Goal: Task Accomplishment & Management: Complete application form

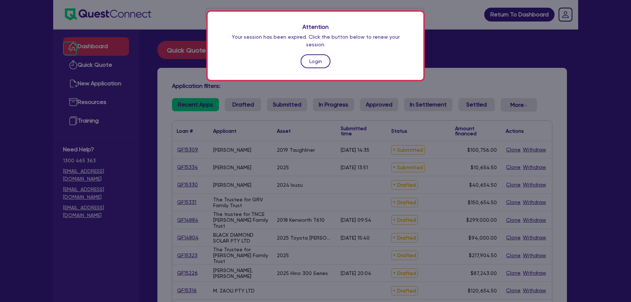
click at [303, 58] on link "Login" at bounding box center [316, 61] width 30 height 14
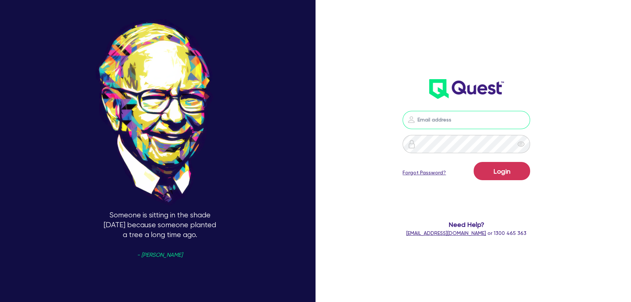
type input "[PERSON_NAME][EMAIL_ADDRESS][PERSON_NAME][DOMAIN_NAME]"
drag, startPoint x: 514, startPoint y: 180, endPoint x: 510, endPoint y: 178, distance: 4.7
click at [512, 179] on div "Login Forgot Password?" at bounding box center [467, 172] width 128 height 21
click at [509, 175] on button "Login" at bounding box center [502, 171] width 56 height 18
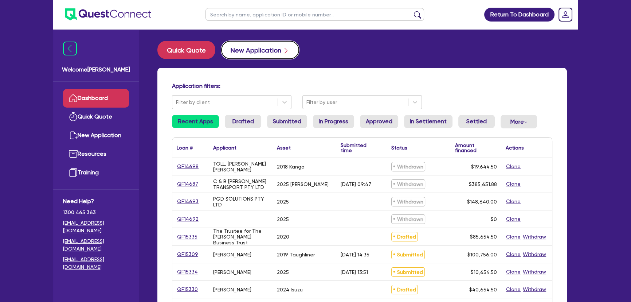
click at [255, 58] on button "New Application" at bounding box center [260, 50] width 78 height 18
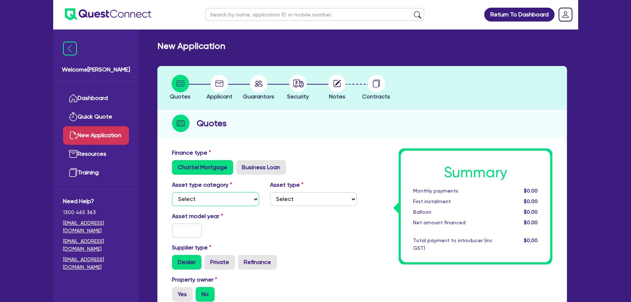
click at [230, 200] on select "Select Cars and light trucks Primary assets Secondary assets Tertiary assets" at bounding box center [215, 199] width 87 height 14
select select "PRIMARY_ASSETS"
click at [172, 192] on select "Select Cars and light trucks Primary assets Secondary assets Tertiary assets" at bounding box center [215, 199] width 87 height 14
click at [282, 199] on select "Select Heavy trucks over 4.5 tonne Trailers Bus and coaches Yellow goods and ex…" at bounding box center [313, 199] width 87 height 14
select select "YELLOW_GOODS_AND_EXCAVATORS"
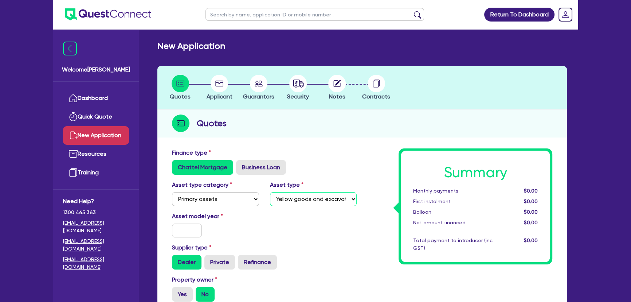
click at [270, 192] on select "Select Heavy trucks over 4.5 tonne Trailers Bus and coaches Yellow goods and ex…" at bounding box center [313, 199] width 87 height 14
click at [186, 232] on input "text" at bounding box center [187, 230] width 30 height 14
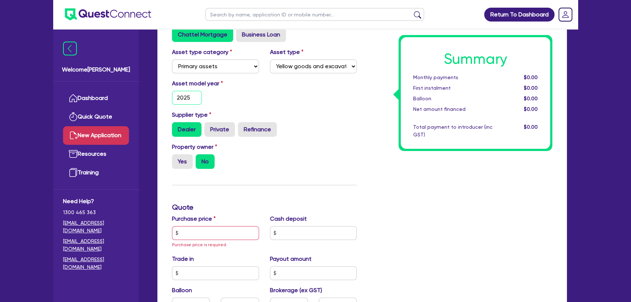
scroll to position [165, 0]
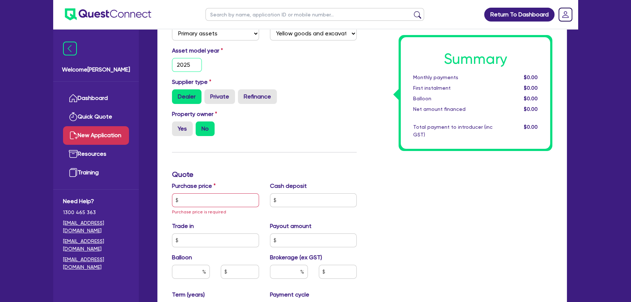
click at [188, 64] on input "2025" at bounding box center [187, 65] width 30 height 14
type input "2020"
click at [222, 199] on input "text" at bounding box center [215, 200] width 87 height 14
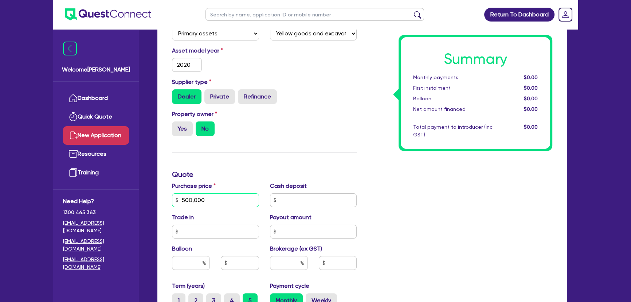
scroll to position [331, 0]
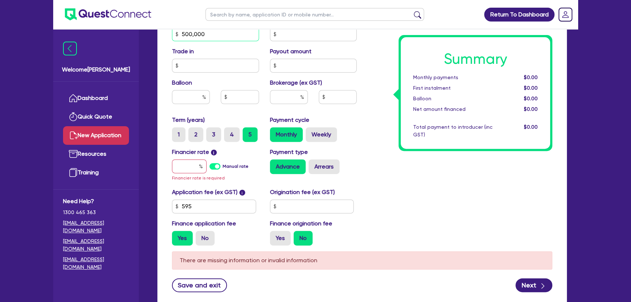
type input "500,000"
click at [187, 166] on input "text" at bounding box center [189, 166] width 35 height 14
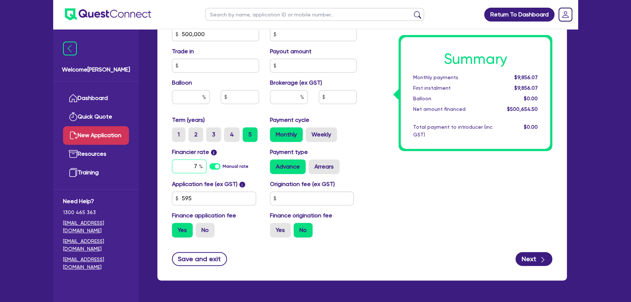
type input "7"
click at [281, 98] on input "text" at bounding box center [289, 97] width 38 height 14
type input "3"
type input "15,019.64"
type input "3"
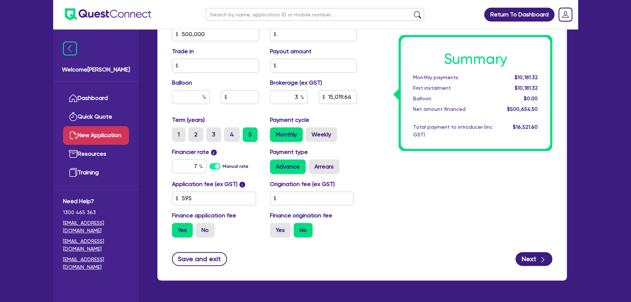
click at [390, 171] on div "Summary Monthly payments $10,181.32 First instalment $10,181.32 Balloon $0.00 N…" at bounding box center [460, 30] width 196 height 426
click at [528, 252] on button "Next" at bounding box center [534, 259] width 37 height 14
type input "15,019.64"
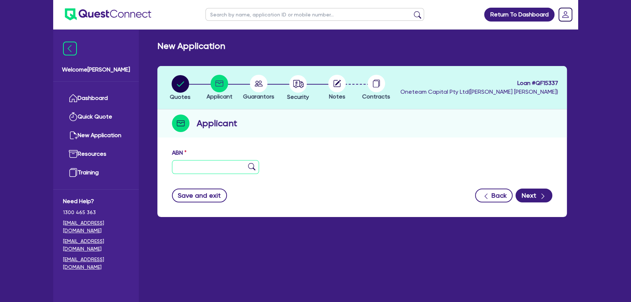
click at [211, 171] on input "text" at bounding box center [215, 167] width 87 height 14
paste input "81 671 439 553"
click at [246, 165] on input "81 671 439 553" at bounding box center [215, 167] width 87 height 14
type input "81 671 439 553"
click at [252, 165] on img at bounding box center [251, 166] width 7 height 7
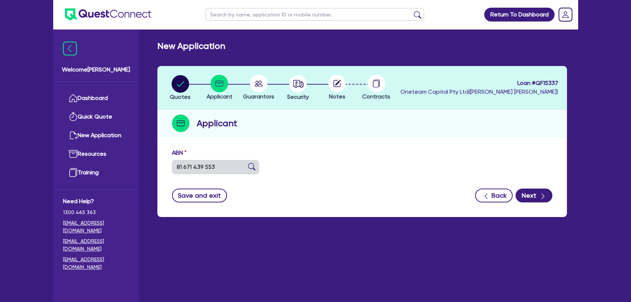
type input "[PERSON_NAME] FAMILY INVESTMENTS PTY LTD"
select select "COMPANY"
type input "[DATE]"
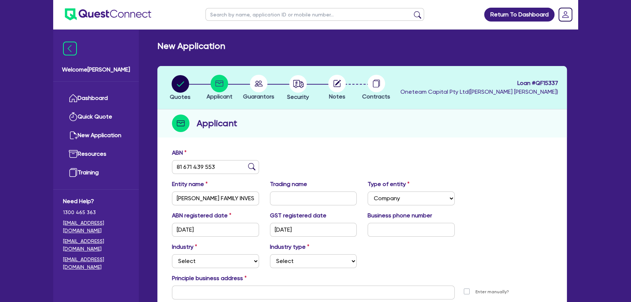
click at [253, 95] on span "Guarantors" at bounding box center [258, 96] width 31 height 7
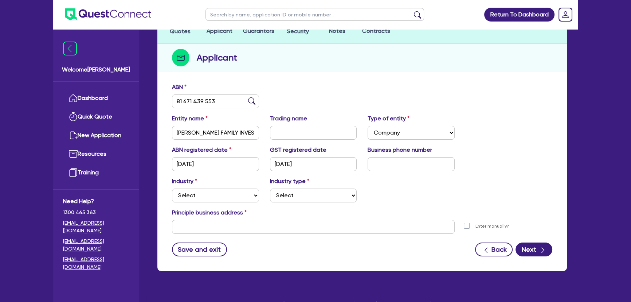
scroll to position [79, 0]
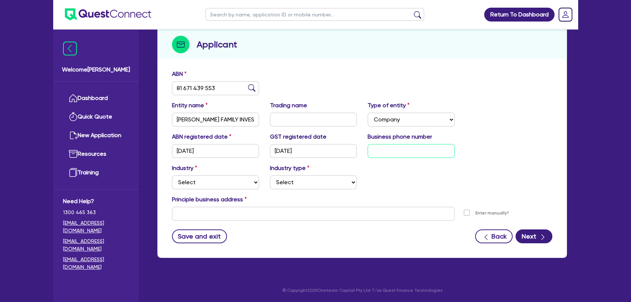
click at [394, 153] on input "text" at bounding box center [411, 151] width 87 height 14
click at [384, 151] on input "text" at bounding box center [411, 151] width 87 height 14
paste input "4 2867 3443"
type input "04 2867 3443"
click at [238, 183] on select "Select Accomodation & Food Services Administrative & Support Services Agricultu…" at bounding box center [215, 182] width 87 height 14
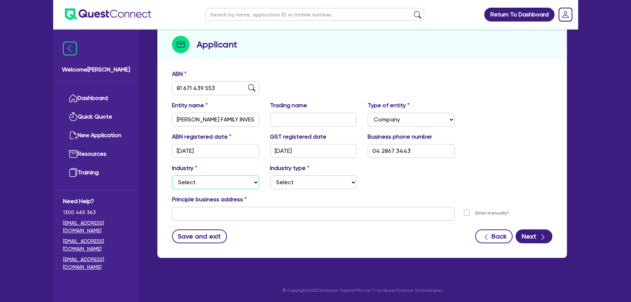
select select "AGRICULTURE"
click at [172, 175] on select "Select Accomodation & Food Services Administrative & Support Services Agricultu…" at bounding box center [215, 182] width 87 height 14
click at [299, 180] on select "Select Growers - Turf, Flowers, Vegetables, Fruit, Nuts, Grain & Other Crops Gr…" at bounding box center [313, 182] width 87 height 14
select select "FARMERS"
click at [270, 175] on select "Select Growers - Turf, Flowers, Vegetables, Fruit, Nuts, Grain & Other Crops Gr…" at bounding box center [313, 182] width 87 height 14
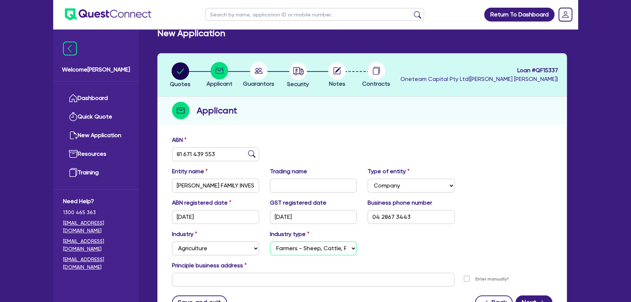
scroll to position [0, 0]
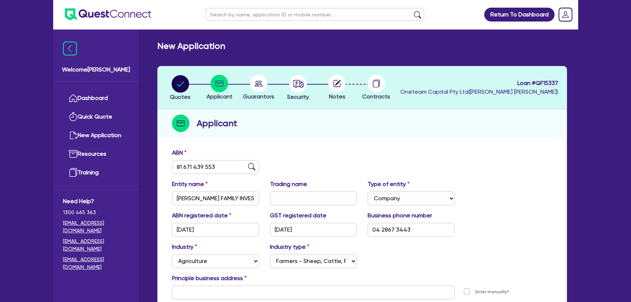
click at [335, 89] on circle at bounding box center [336, 83] width 17 height 17
click at [264, 95] on span "Guarantors" at bounding box center [258, 96] width 31 height 7
click at [291, 87] on circle "button" at bounding box center [297, 83] width 17 height 17
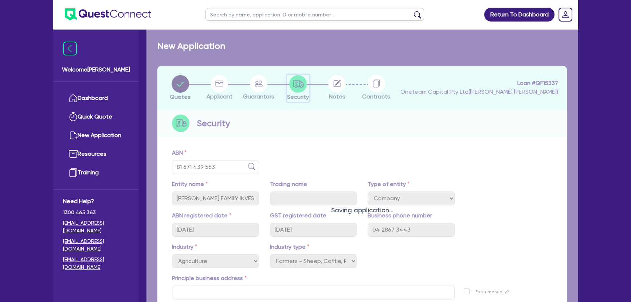
scroll to position [58, 0]
select select "PRIMARY_ASSETS"
select select "YELLOW_GOODS_AND_EXCAVATORS"
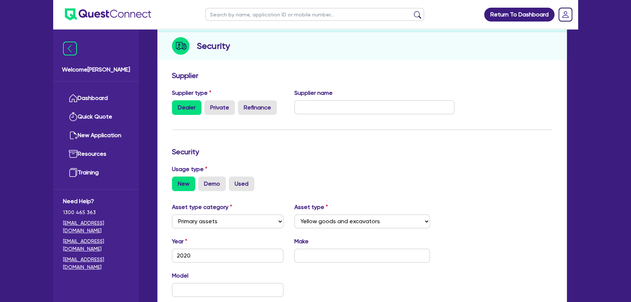
scroll to position [165, 0]
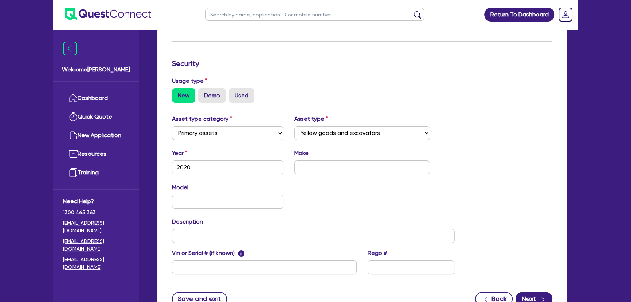
click at [531, 288] on form "Supplier Supplier type Dealer Private Refinance Supplier name Security Usage ty…" at bounding box center [362, 144] width 381 height 323
click at [533, 293] on button "Next" at bounding box center [534, 299] width 37 height 14
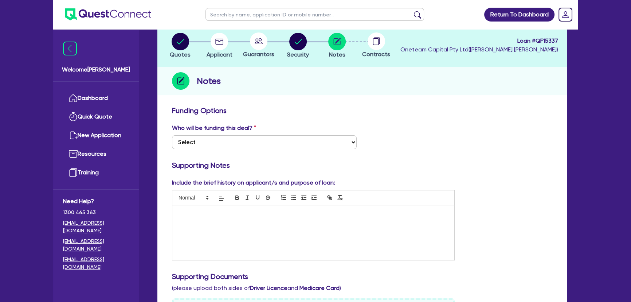
scroll to position [132, 0]
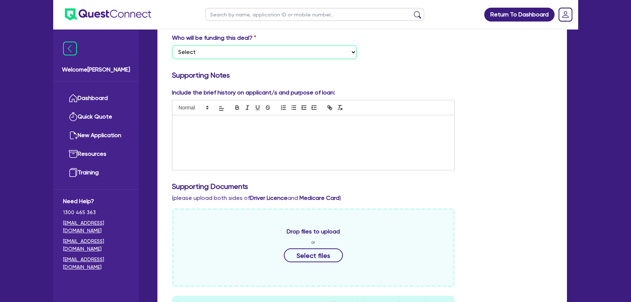
click at [282, 46] on select "Select I want Quest to fund 100% I will fund 100% I will co-fund with Quest Oth…" at bounding box center [264, 52] width 185 height 14
select select "Other"
click at [172, 45] on select "Select I want Quest to fund 100% I will fund 100% I will co-fund with Quest Oth…" at bounding box center [264, 52] width 185 height 14
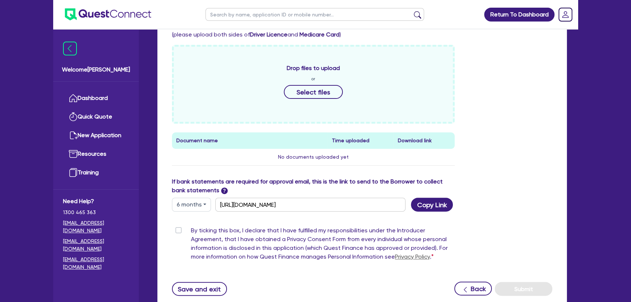
scroll to position [331, 0]
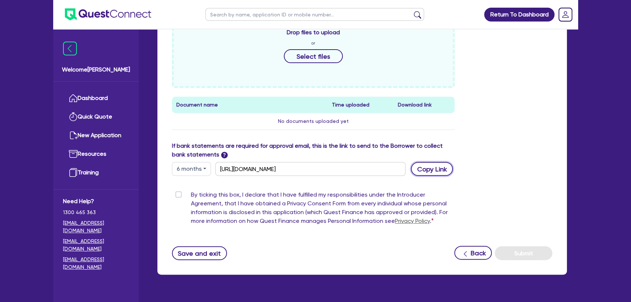
click at [424, 169] on button "Copy Link" at bounding box center [432, 169] width 42 height 14
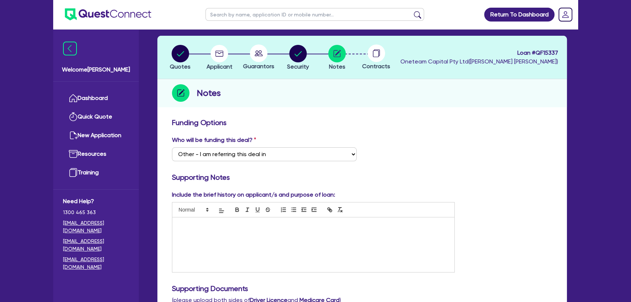
scroll to position [0, 0]
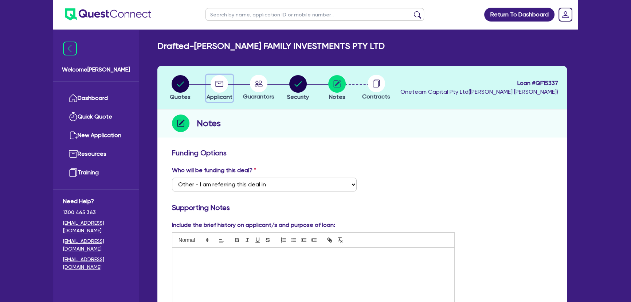
click at [226, 89] on icon "button" at bounding box center [219, 83] width 17 height 17
select select "COMPANY"
select select "AGRICULTURE"
select select "FARMERS"
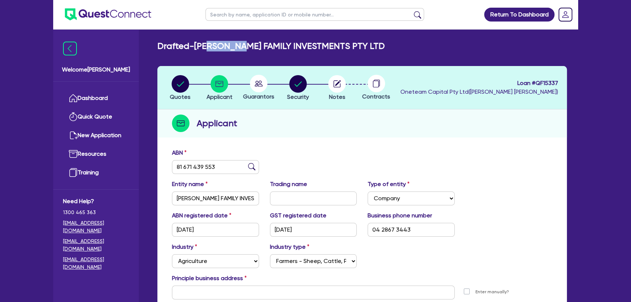
drag, startPoint x: 215, startPoint y: 47, endPoint x: 353, endPoint y: 45, distance: 138.2
click at [343, 46] on h2 "Drafted - [PERSON_NAME] FAMILY INVESTMENTS PTY LTD" at bounding box center [270, 46] width 227 height 11
